Goal: Transaction & Acquisition: Purchase product/service

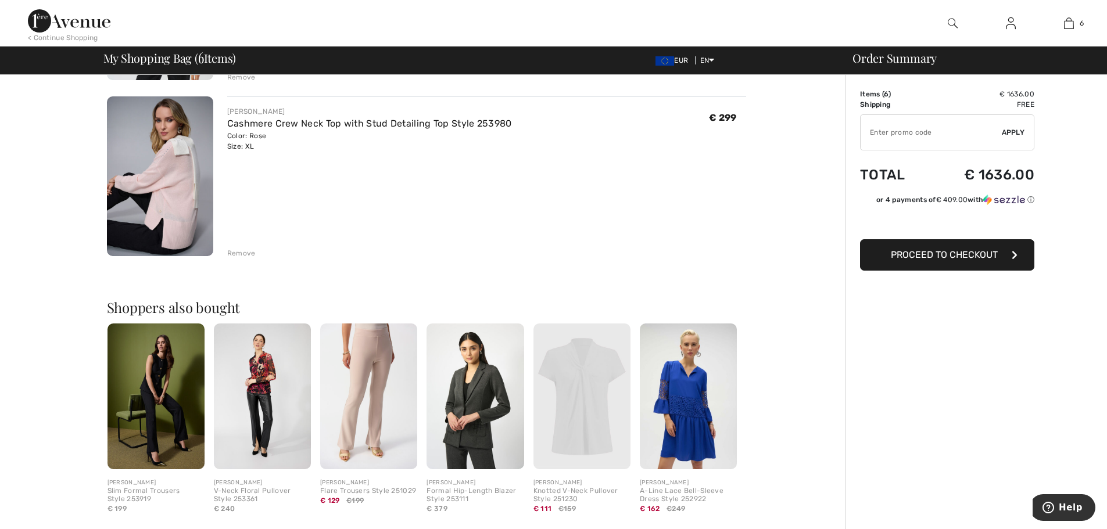
scroll to position [930, 0]
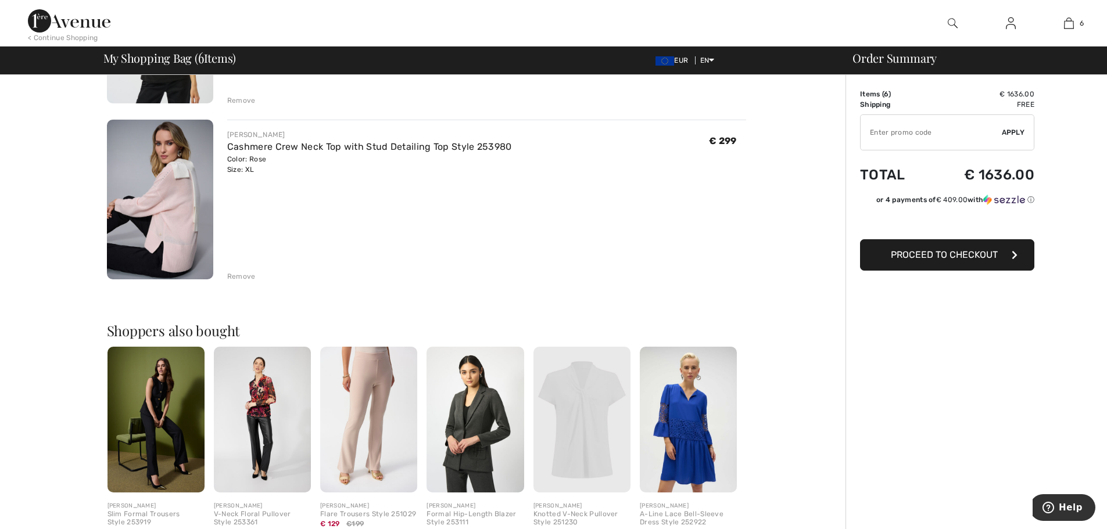
click at [968, 263] on button "Proceed to Checkout" at bounding box center [947, 254] width 174 height 31
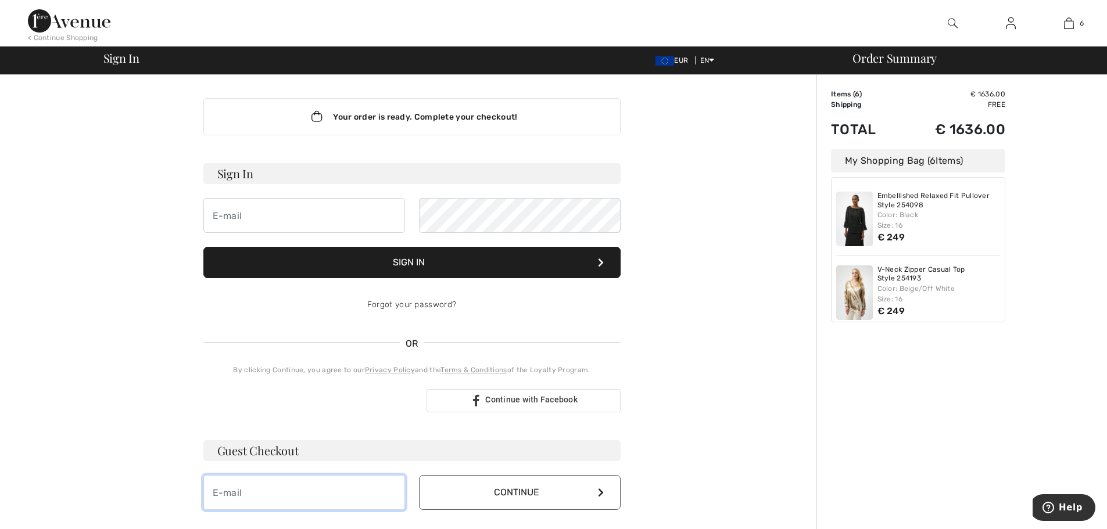
click at [261, 492] on input "email" at bounding box center [304, 492] width 202 height 35
type input "tanyasingh@ipeglobal.com"
click at [547, 496] on button "Continue" at bounding box center [520, 492] width 202 height 35
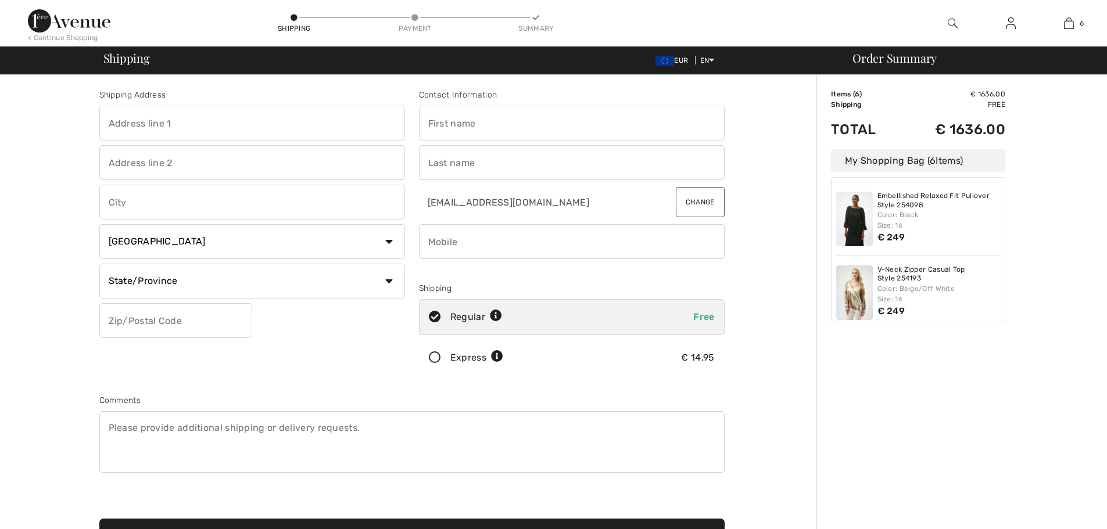
click at [171, 121] on input "text" at bounding box center [252, 123] width 306 height 35
type input "B-84"
click at [436, 126] on input "text" at bounding box center [572, 123] width 306 height 35
type input "TANYA"
click at [476, 167] on input "text" at bounding box center [572, 162] width 306 height 35
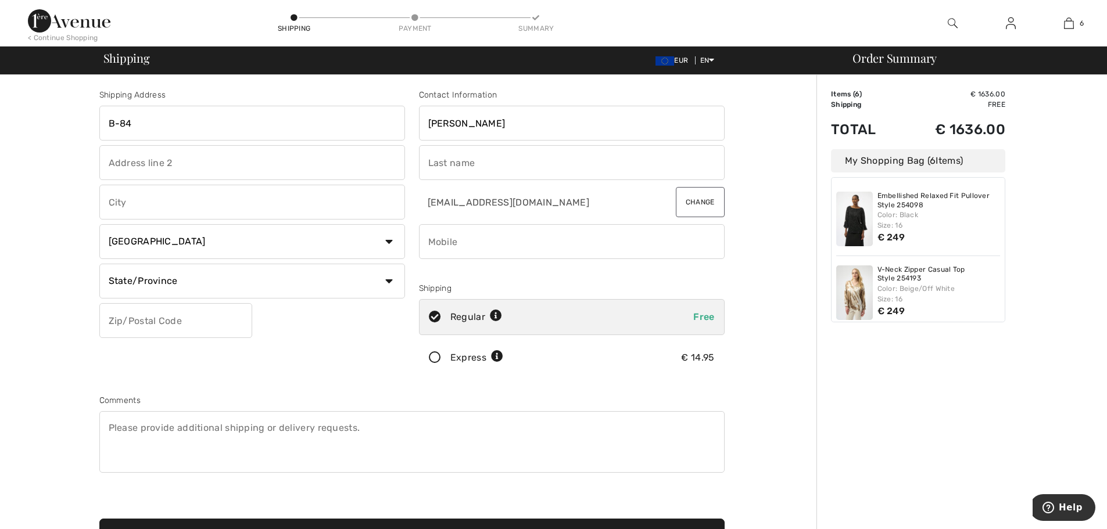
type input "SINGH"
click at [479, 240] on input "phone" at bounding box center [572, 241] width 306 height 35
type input "9810290211"
drag, startPoint x: 121, startPoint y: 145, endPoint x: 125, endPoint y: 156, distance: 11.6
click at [125, 156] on div "Shipping Address B-84 Country Canada United States Afghanistan Aland Islands Al…" at bounding box center [252, 235] width 320 height 292
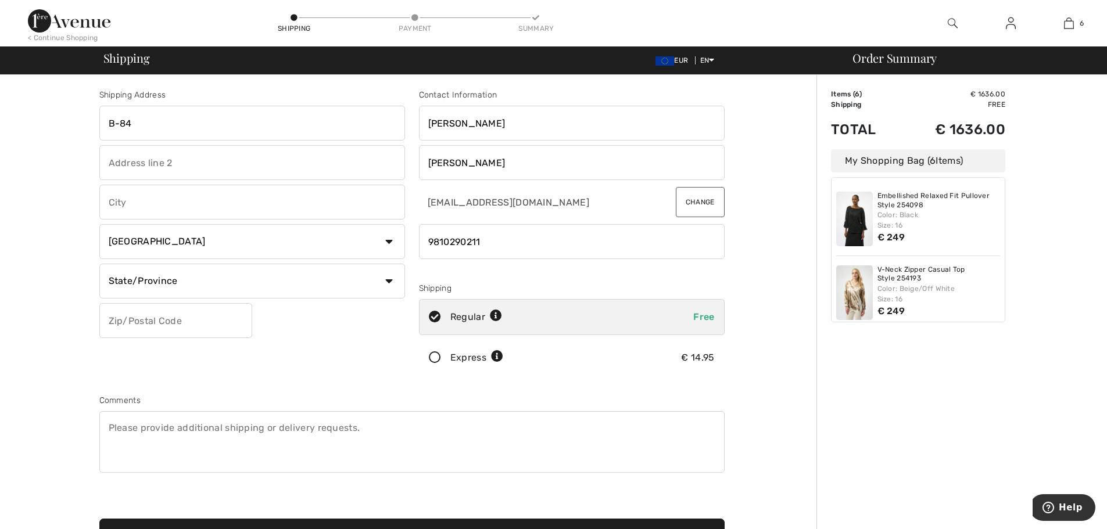
click at [128, 158] on input "text" at bounding box center [252, 162] width 306 height 35
type input "DEFENCE COLONY"
click at [127, 206] on input "text" at bounding box center [252, 202] width 306 height 35
type input "NEW DELHI"
click at [196, 245] on select "Country Canada United States Afghanistan Aland Islands Albania Algeria American…" at bounding box center [252, 241] width 306 height 35
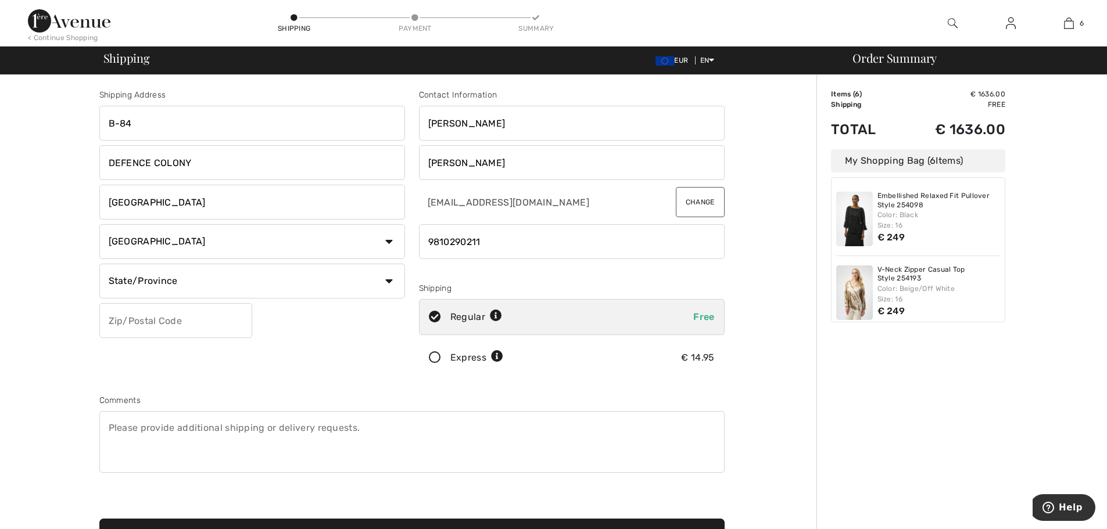
select select "IN"
click at [99, 224] on select "Country Canada United States Afghanistan Aland Islands Albania Algeria American…" at bounding box center [252, 241] width 306 height 35
click at [158, 282] on input "text" at bounding box center [252, 281] width 306 height 35
type input "DELHI"
click at [142, 322] on input "text" at bounding box center [175, 320] width 153 height 35
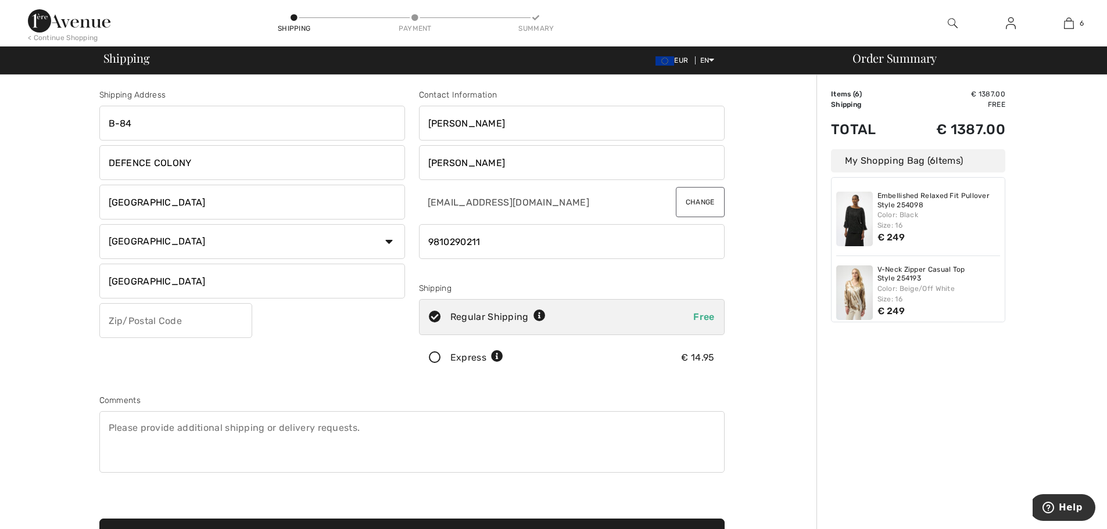
type input "110024"
click at [436, 353] on icon at bounding box center [435, 358] width 31 height 12
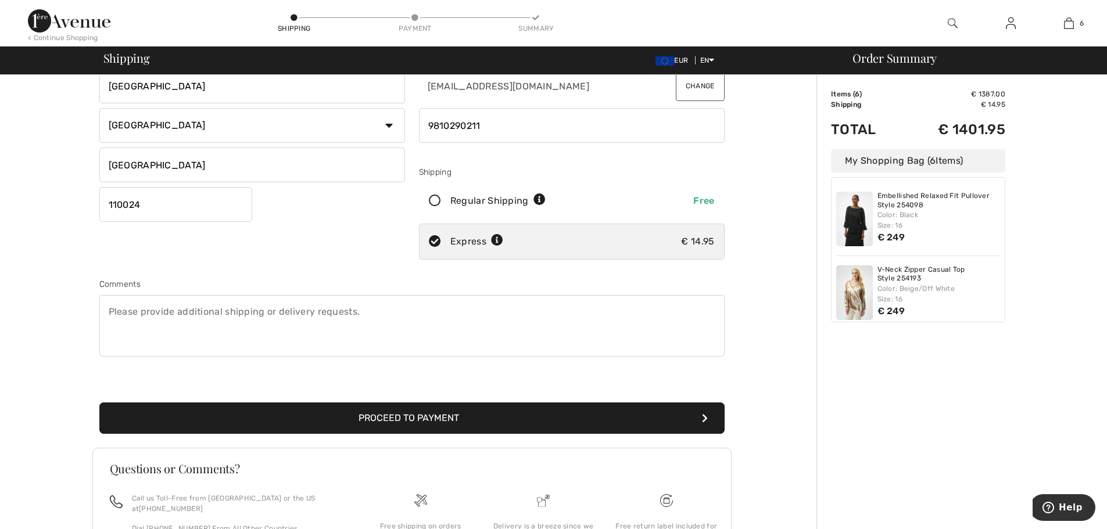
scroll to position [217, 0]
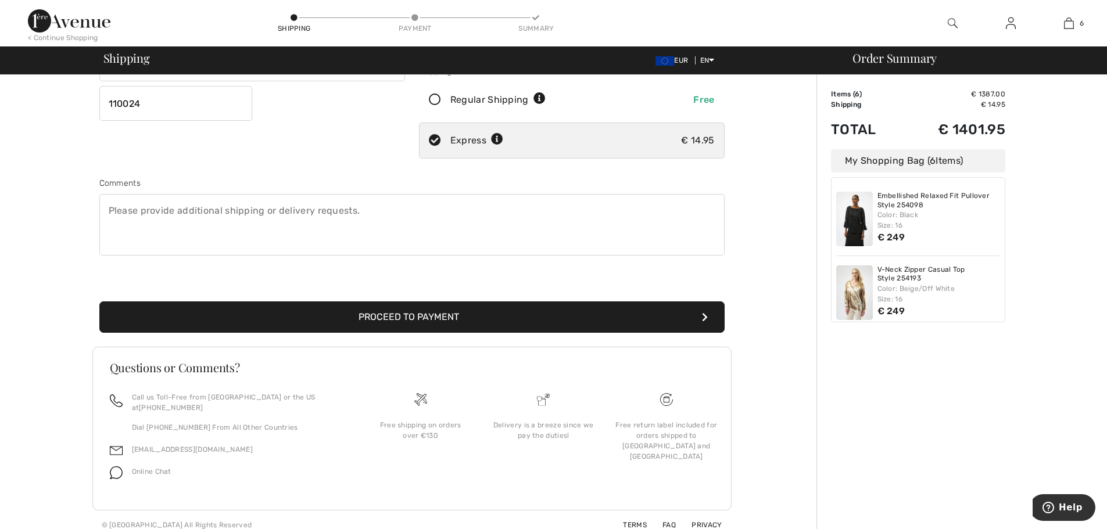
click at [380, 321] on button "Proceed to Payment" at bounding box center [411, 317] width 625 height 31
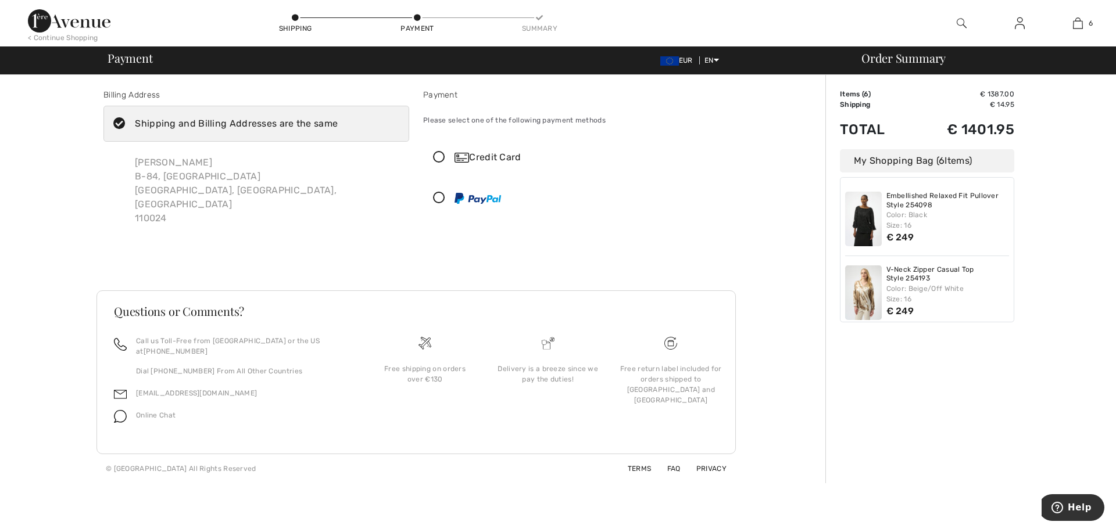
click at [436, 153] on icon at bounding box center [439, 158] width 31 height 12
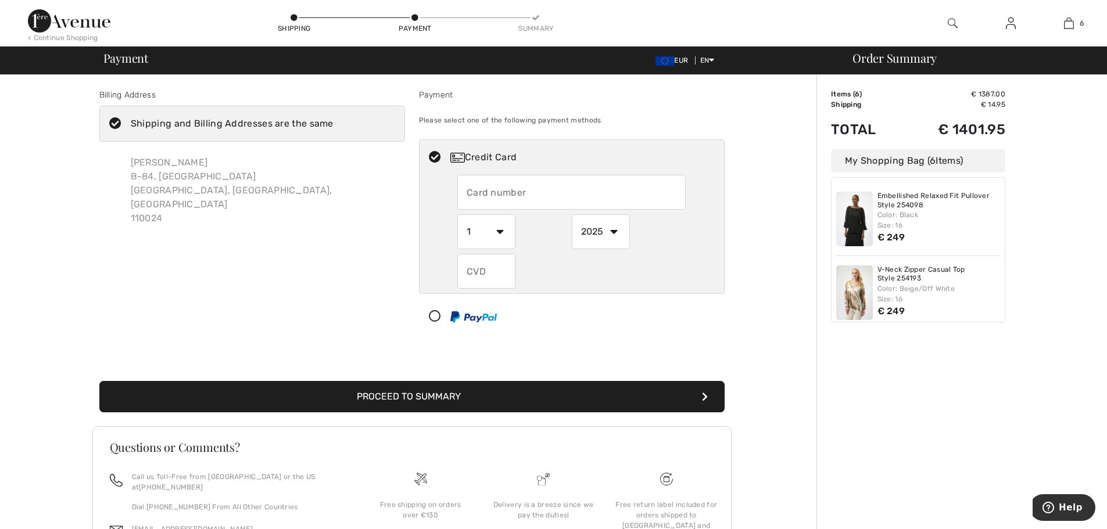
click at [474, 194] on input "text" at bounding box center [571, 192] width 228 height 35
type input "4864105506916067"
click at [499, 228] on select "1 2 3 4 5 6 7 8 9 10 11 12" at bounding box center [486, 231] width 58 height 35
select select "3"
click at [457, 214] on select "1 2 3 4 5 6 7 8 9 10 11 12" at bounding box center [486, 231] width 58 height 35
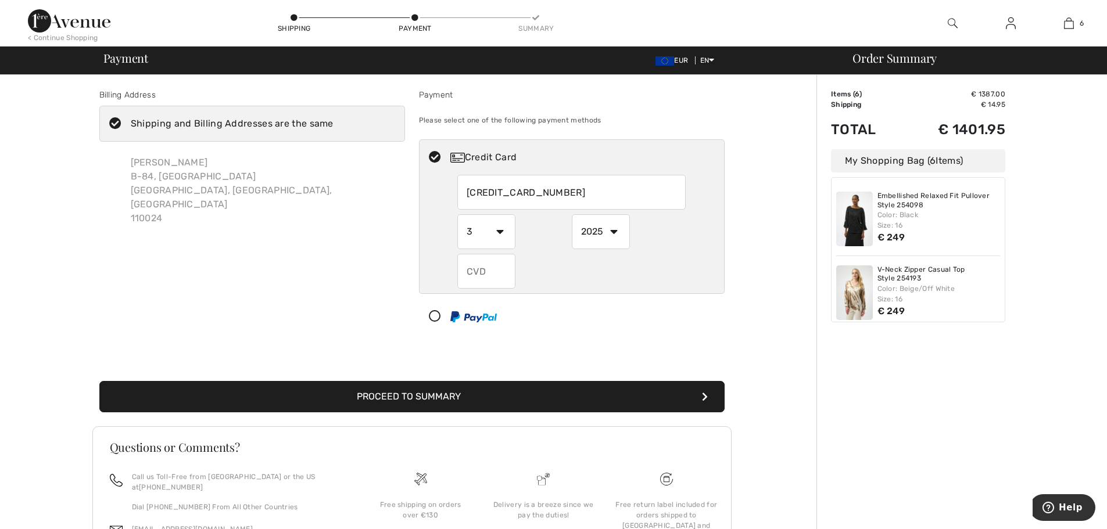
click at [613, 227] on select "2025 2026 2027 2028 2029 2030 2031 2032 2033 2034 2035" at bounding box center [601, 231] width 58 height 35
select select "2031"
click at [572, 214] on select "2025 2026 2027 2028 2029 2030 2031 2032 2033 2034 2035" at bounding box center [601, 231] width 58 height 35
click at [481, 273] on input "text" at bounding box center [486, 271] width 58 height 35
type input "262"
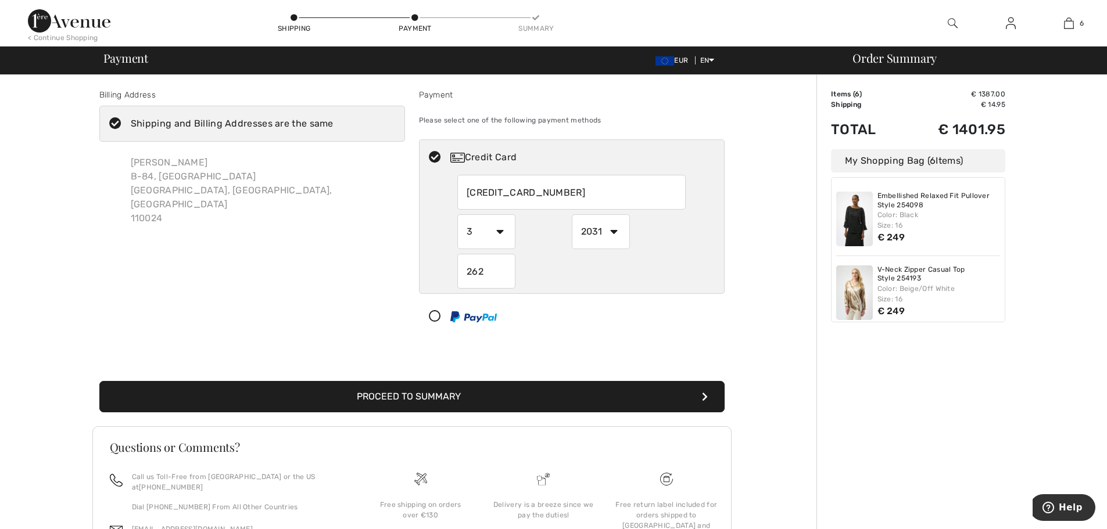
click at [398, 331] on div "Billing Address Shipping and Billing Addresses are the same Tanya Singh B-84, D…" at bounding box center [252, 214] width 320 height 250
click at [418, 398] on button "Proceed to Summary" at bounding box center [411, 396] width 625 height 31
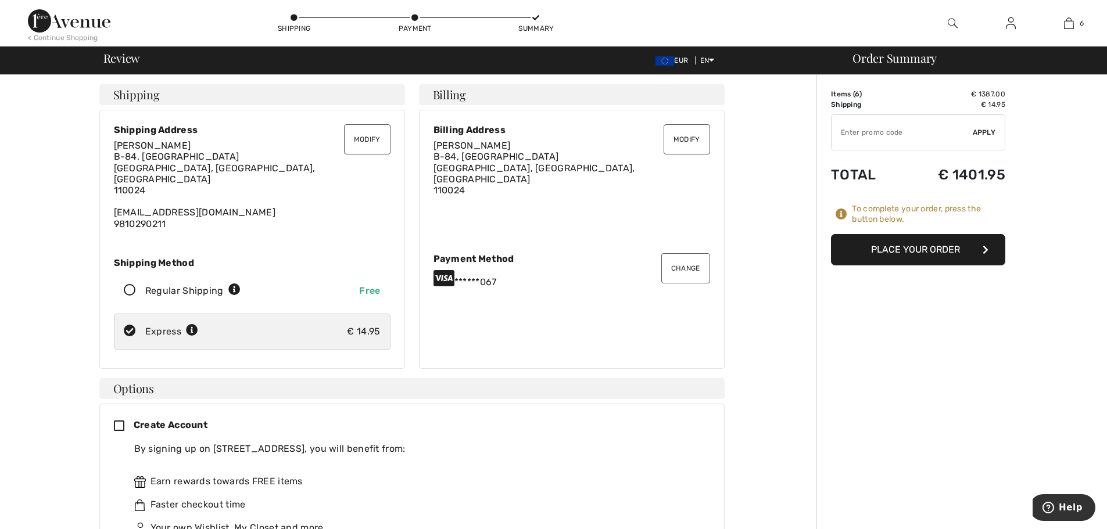
click at [879, 250] on button "Place Your Order" at bounding box center [918, 249] width 174 height 31
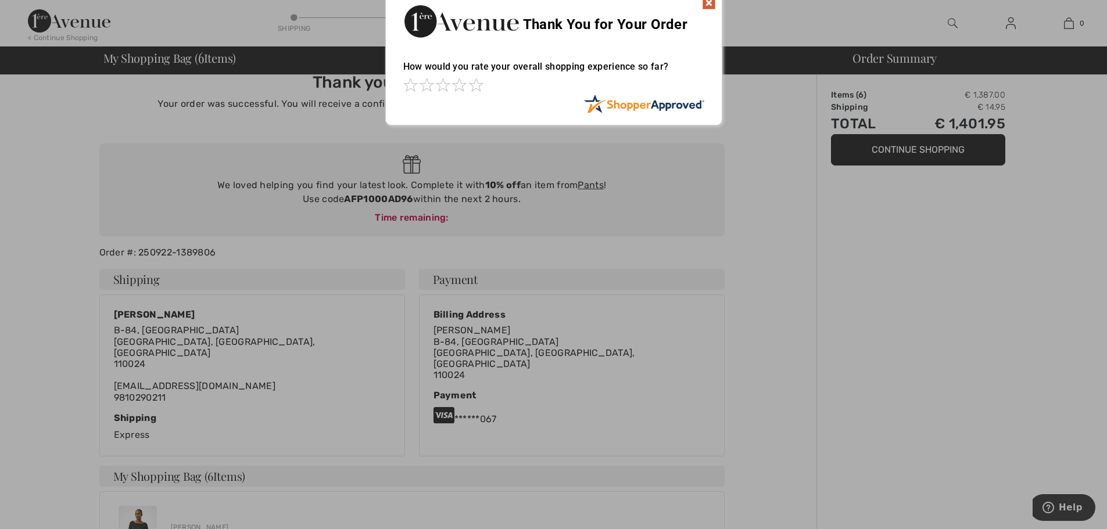
scroll to position [23, 0]
